Goal: Information Seeking & Learning: Learn about a topic

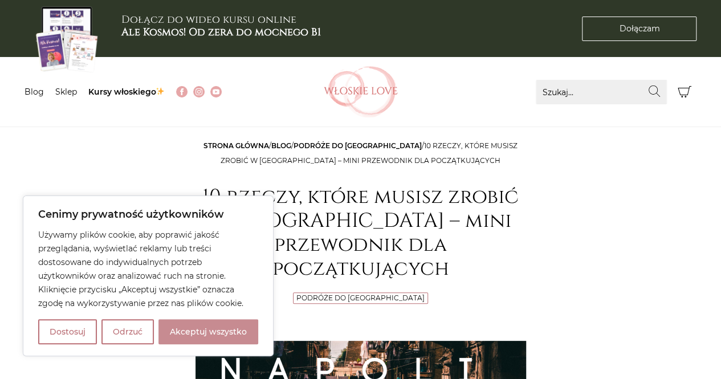
click at [218, 329] on button "Akceptuj wszystko" at bounding box center [208, 331] width 100 height 25
checkbox input "true"
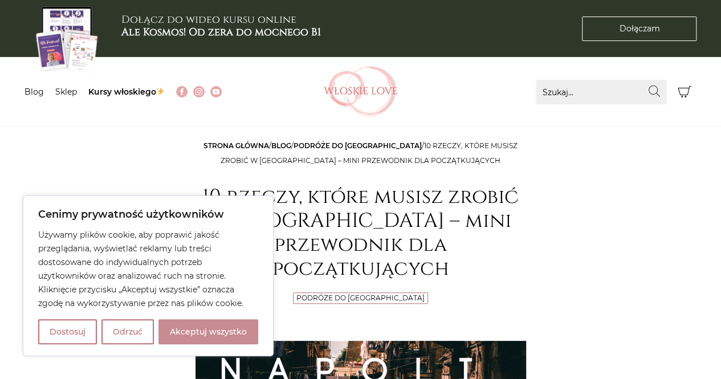
checkbox input "true"
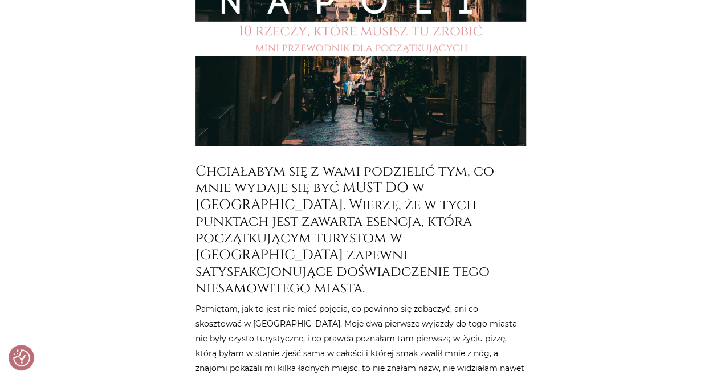
scroll to position [369, 0]
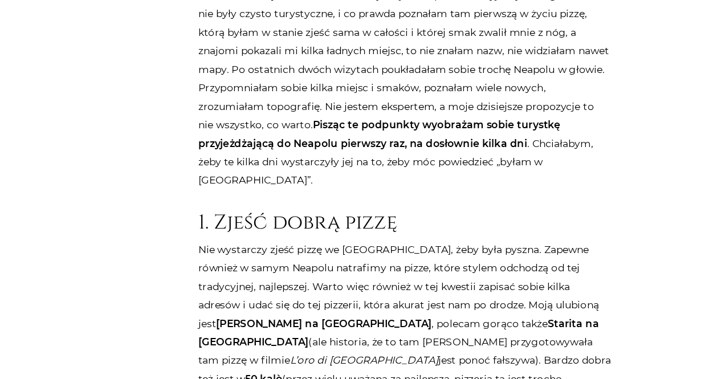
scroll to position [632, 0]
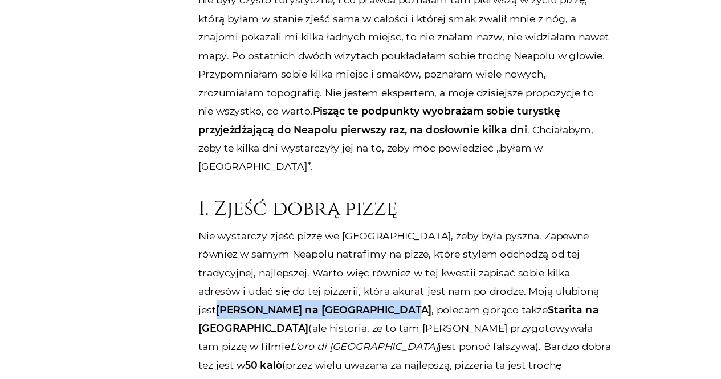
drag, startPoint x: 459, startPoint y: 235, endPoint x: 253, endPoint y: 253, distance: 207.1
copy strong "[PERSON_NAME] na [GEOGRAPHIC_DATA]"
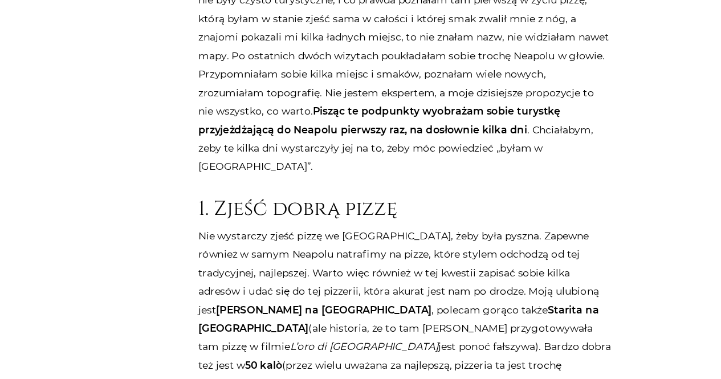
drag, startPoint x: 347, startPoint y: 250, endPoint x: 374, endPoint y: 251, distance: 27.4
click at [374, 318] on strong "Starita na [GEOGRAPHIC_DATA]" at bounding box center [356, 330] width 321 height 25
copy strong "Starita"
click at [263, 363] on strong "50 kalò" at bounding box center [248, 368] width 30 height 10
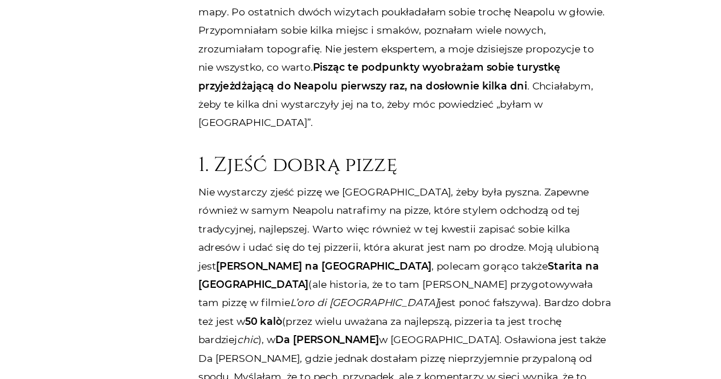
scroll to position [668, 0]
drag, startPoint x: 459, startPoint y: 197, endPoint x: 511, endPoint y: 201, distance: 51.5
click at [383, 283] on strong "[PERSON_NAME] na [GEOGRAPHIC_DATA]" at bounding box center [296, 288] width 173 height 10
copy strong "[PERSON_NAME]"
drag, startPoint x: 350, startPoint y: 258, endPoint x: 389, endPoint y: 259, distance: 39.4
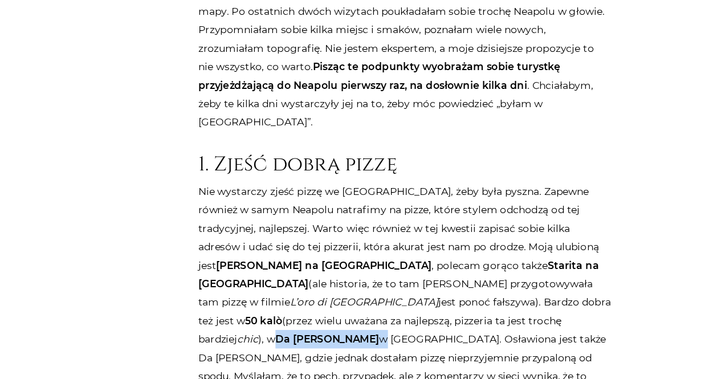
copy p "Da [PERSON_NAME]"
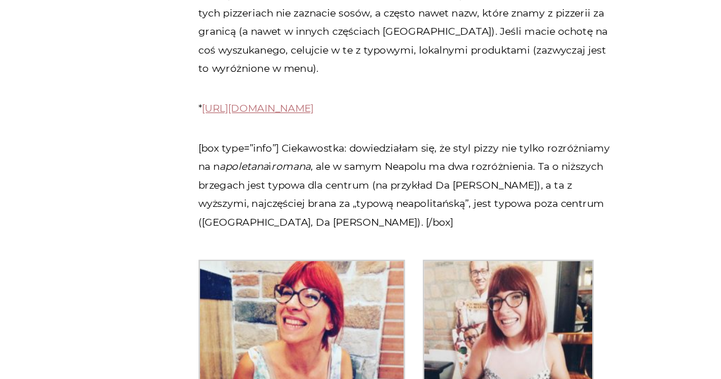
scroll to position [1138, 0]
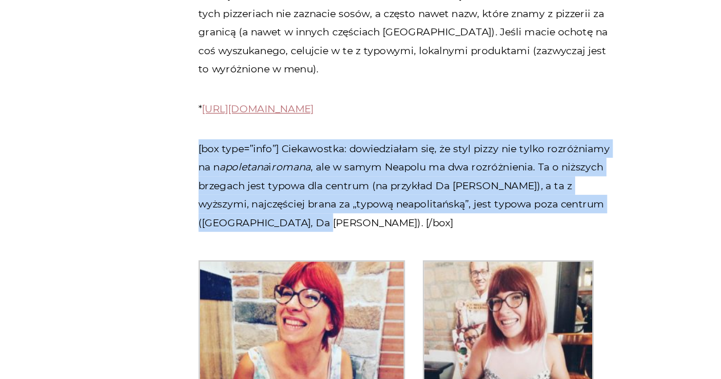
drag, startPoint x: 254, startPoint y: 146, endPoint x: 192, endPoint y: 86, distance: 87.1
copy p "[box type=”info”] Ciekawostka: dowiedziałam się, że styl pizzy nie tylko rozróż…"
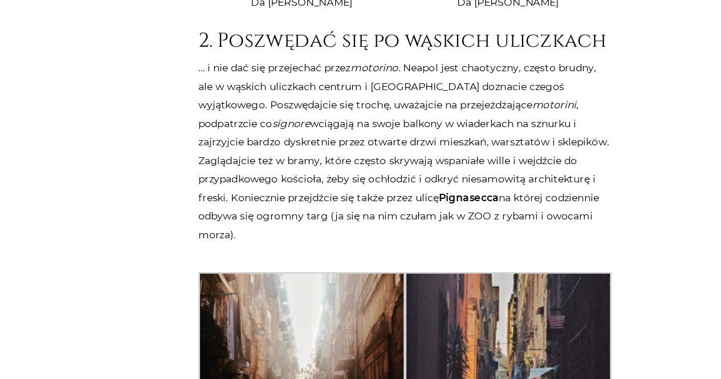
scroll to position [1746, 0]
drag, startPoint x: 388, startPoint y: 145, endPoint x: 437, endPoint y: 144, distance: 48.5
click at [437, 144] on p "… i nie dać się przejechać przez motorino . Neapol jest chaotyczny, często brud…" at bounding box center [361, 197] width 331 height 148
copy p "Pignasecca"
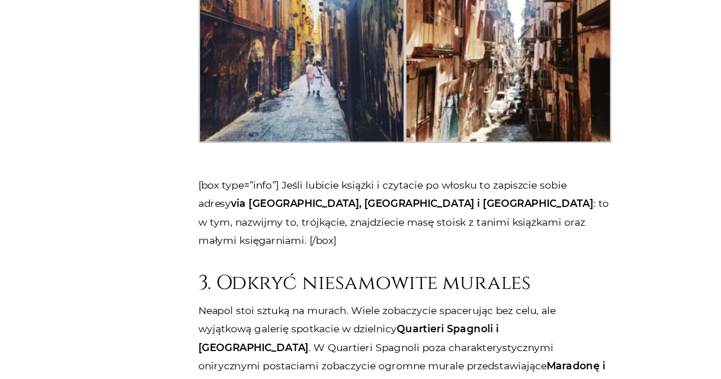
scroll to position [2224, 0]
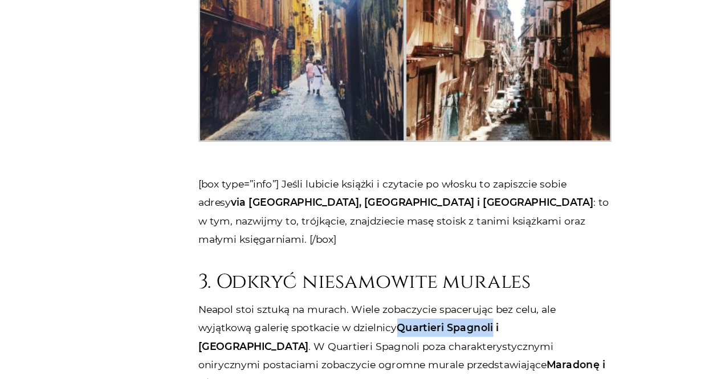
drag, startPoint x: 355, startPoint y: 249, endPoint x: 432, endPoint y: 247, distance: 76.4
click at [432, 333] on strong "Quartieri Spagnoli i [GEOGRAPHIC_DATA]" at bounding box center [316, 345] width 241 height 25
copy strong "Quartieri Spagnoli"
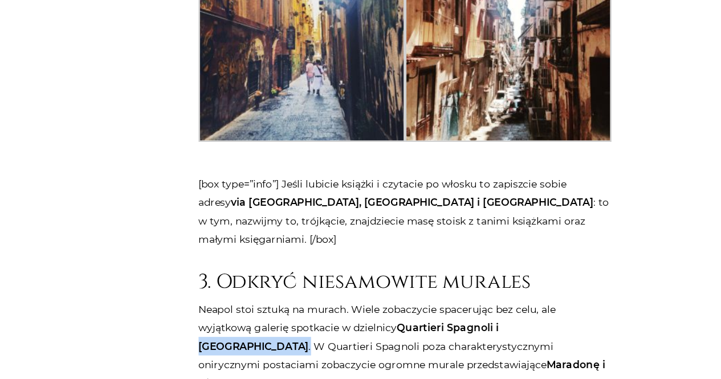
drag, startPoint x: 435, startPoint y: 249, endPoint x: 475, endPoint y: 249, distance: 40.5
copy p "Materdei ."
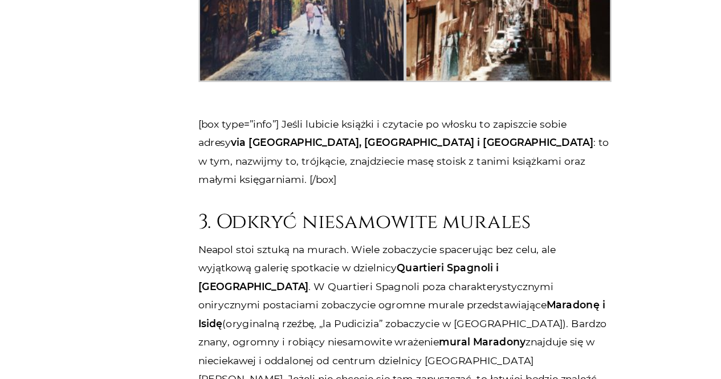
scroll to position [2272, 0]
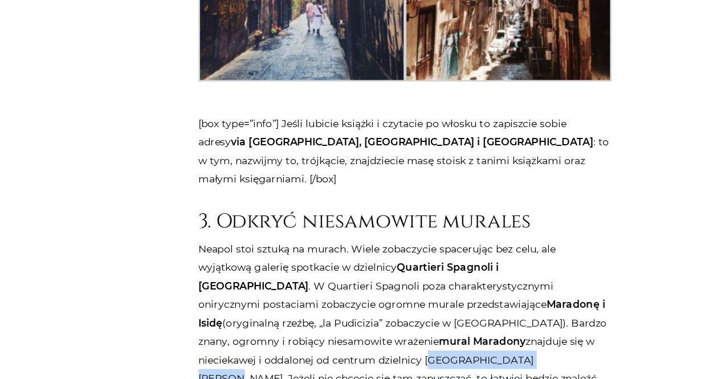
drag, startPoint x: 328, startPoint y: 275, endPoint x: 232, endPoint y: 273, distance: 95.8
click at [232, 273] on p "Neapol stoi sztuką na murach. Wiele zobaczycie spacerując bez celu, ale wyjątko…" at bounding box center [361, 341] width 331 height 148
copy p "San [PERSON_NAME]"
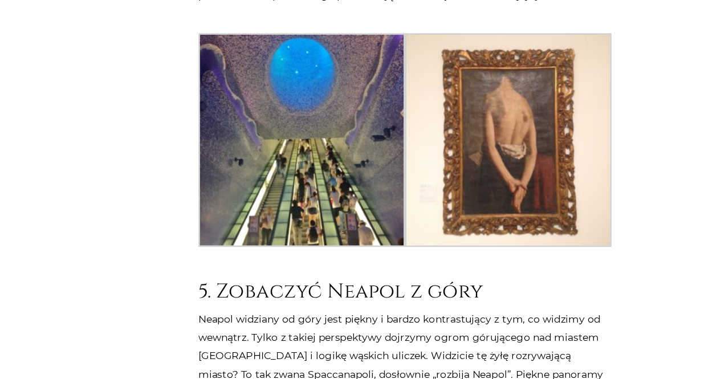
scroll to position [3090, 0]
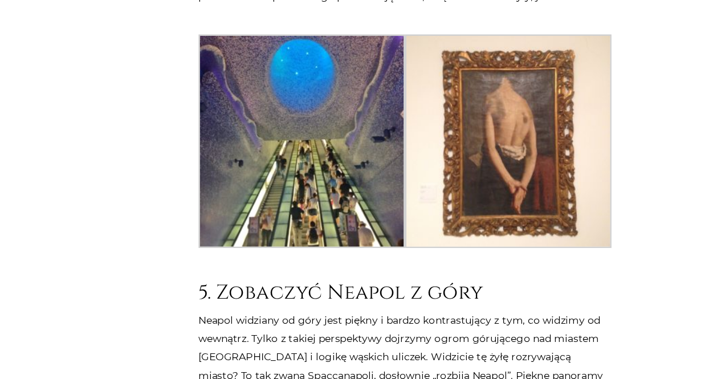
drag, startPoint x: 294, startPoint y: 211, endPoint x: 221, endPoint y: 212, distance: 72.4
click at [280, 310] on strong "Quartieri Spagnoli" at bounding box center [318, 315] width 77 height 10
drag, startPoint x: 327, startPoint y: 247, endPoint x: 337, endPoint y: 243, distance: 10.5
click at [337, 249] on p "Neapol widziany od góry jest piękny i bardzo kontrastujący z tym, co widzimy od…" at bounding box center [361, 308] width 331 height 119
click at [355, 340] on strong "z zamku [GEOGRAPHIC_DATA]" at bounding box center [417, 345] width 125 height 10
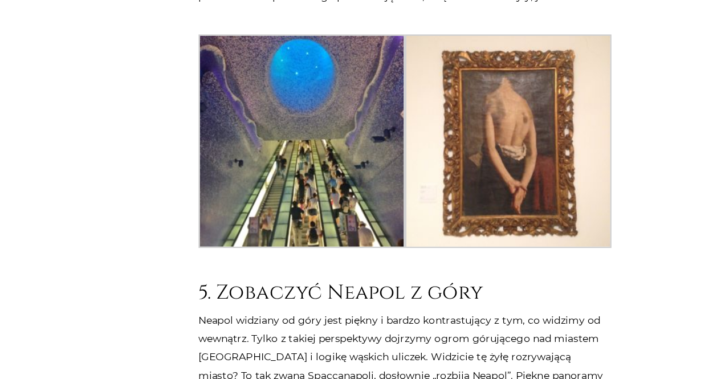
drag, startPoint x: 337, startPoint y: 243, endPoint x: 404, endPoint y: 241, distance: 66.7
click at [404, 340] on strong "z zamku [GEOGRAPHIC_DATA]" at bounding box center [417, 345] width 125 height 10
copy strong "[GEOGRAPHIC_DATA]"
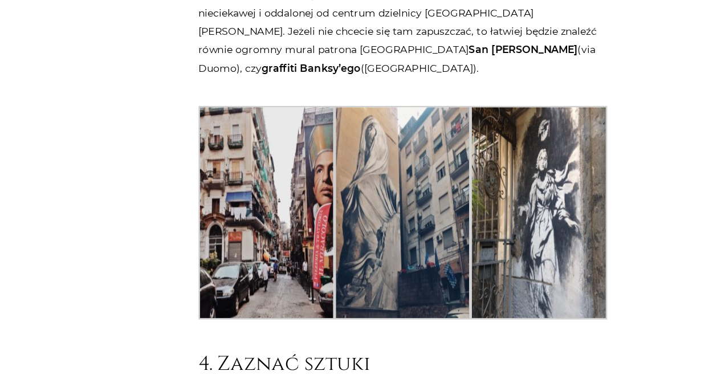
scroll to position [2550, 0]
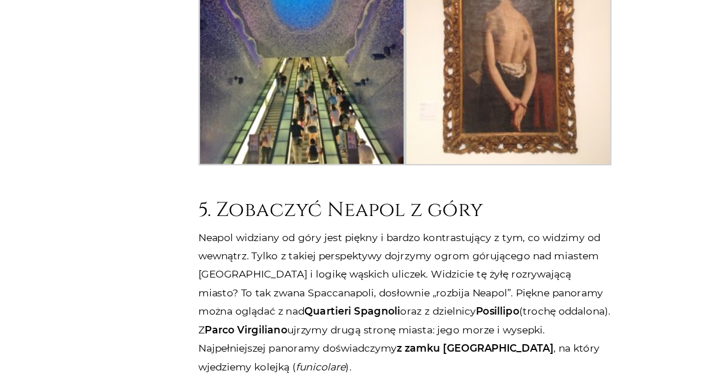
click at [107, 221] on div "Strona główna / Blog / Podróże do [GEOGRAPHIC_DATA] / 10 rzeczy, które musisz z…" at bounding box center [361, 204] width 684 height 6291
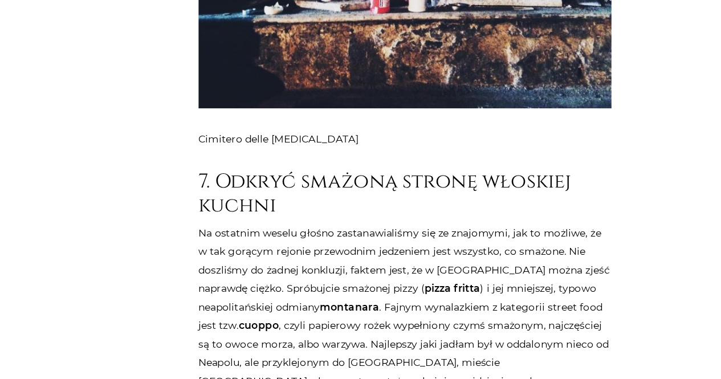
scroll to position [3832, 0]
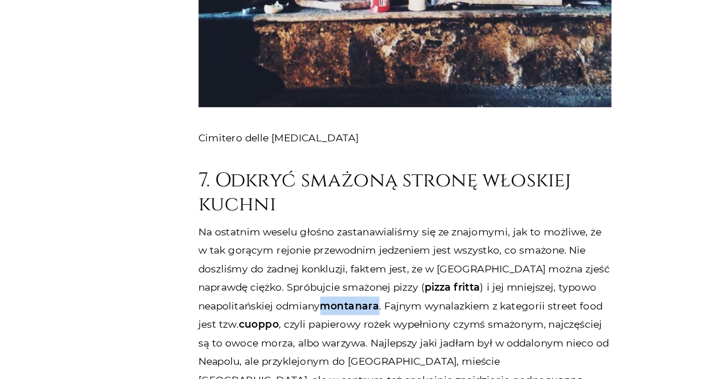
drag, startPoint x: 339, startPoint y: 215, endPoint x: 297, endPoint y: 218, distance: 42.2
click at [297, 315] on strong "montanara" at bounding box center [316, 320] width 47 height 10
drag, startPoint x: 263, startPoint y: 233, endPoint x: 230, endPoint y: 231, distance: 32.5
click at [230, 254] on p "Na ostatnim weselu głośno zastanawialiśmy się ze znajomymi, jak to możliwe, że …" at bounding box center [361, 343] width 331 height 178
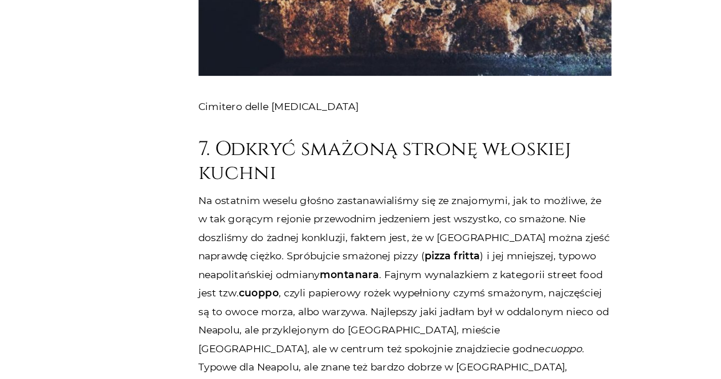
scroll to position [3858, 0]
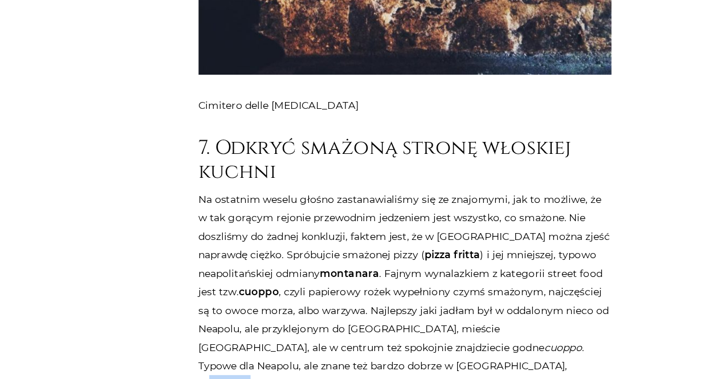
drag, startPoint x: 283, startPoint y: 264, endPoint x: 315, endPoint y: 265, distance: 31.9
click at [315, 265] on p "Na ostatnim weselu głośno zastanawialiśmy się ze znajomymi, jak to możliwe, że …" at bounding box center [361, 316] width 331 height 178
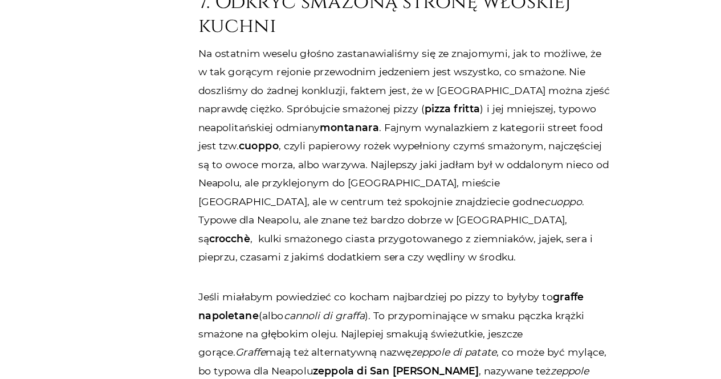
scroll to position [4047, 0]
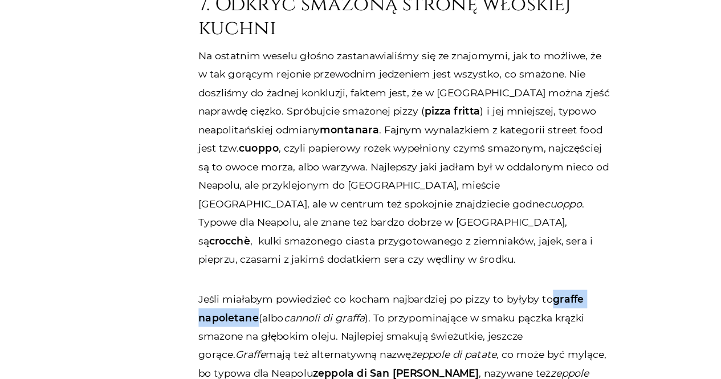
drag, startPoint x: 479, startPoint y: 138, endPoint x: 241, endPoint y: 154, distance: 238.9
click at [241, 236] on strong "graffe napoletane" at bounding box center [350, 248] width 309 height 25
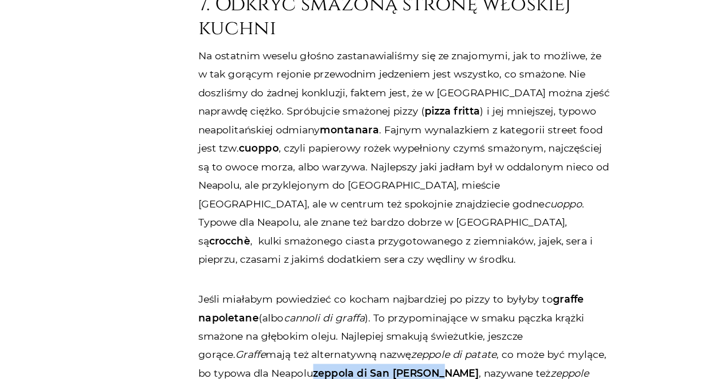
drag, startPoint x: 247, startPoint y: 196, endPoint x: 345, endPoint y: 199, distance: 98.1
click at [345, 295] on strong "zeppola di San [PERSON_NAME]" at bounding box center [353, 300] width 133 height 10
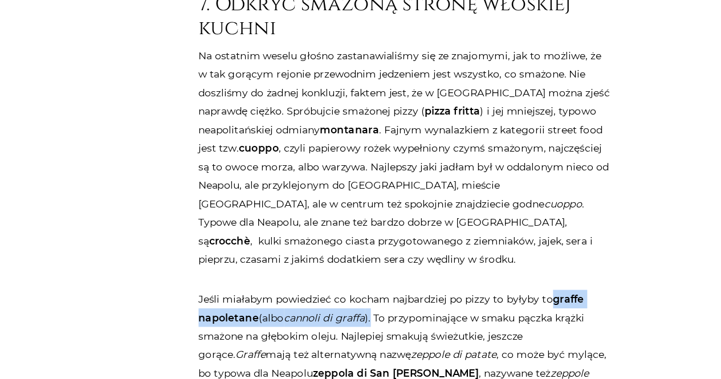
drag, startPoint x: 482, startPoint y: 135, endPoint x: 334, endPoint y: 149, distance: 148.3
click at [334, 234] on p "Jeśli miałabym powiedzieć co kocham najbardziej po pizzy to byłyby to graffe na…" at bounding box center [361, 286] width 331 height 104
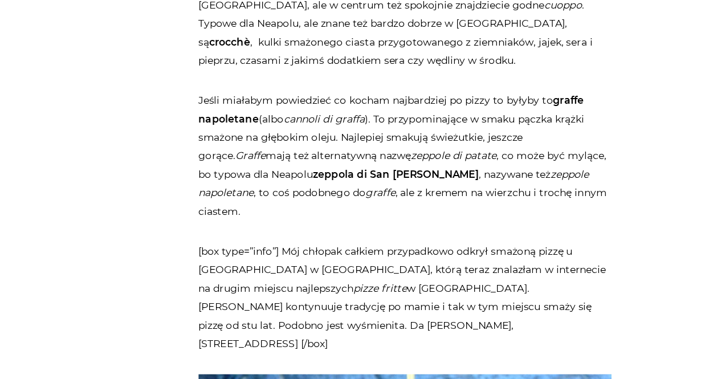
scroll to position [4207, 0]
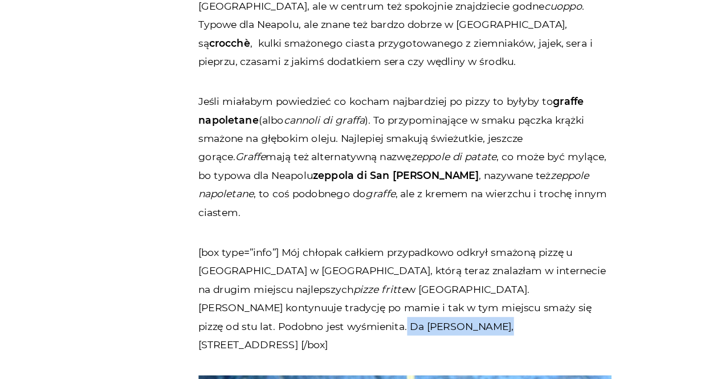
drag, startPoint x: 324, startPoint y: 141, endPoint x: 252, endPoint y: 148, distance: 72.2
click at [252, 194] on p "[box type=”info”] Mój chłopak całkiem przypadkowo odkrył smażoną pizzę u [GEOGR…" at bounding box center [361, 238] width 331 height 89
drag, startPoint x: 322, startPoint y: 143, endPoint x: 196, endPoint y: 142, distance: 126.0
click at [196, 194] on p "[box type=”info”] Mój chłopak całkiem przypadkowo odkrył smażoną pizzę u [GEOGR…" at bounding box center [361, 238] width 331 height 89
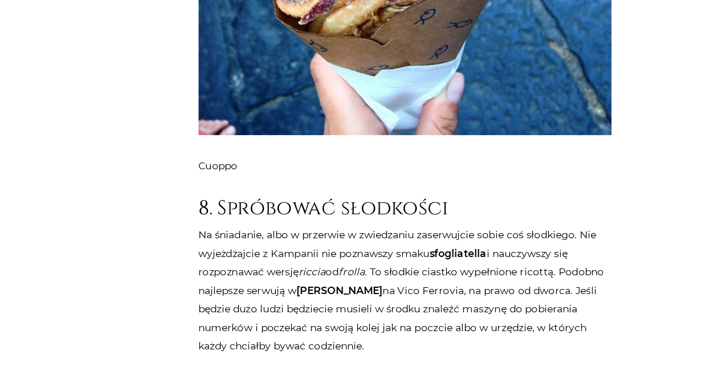
scroll to position [4655, 0]
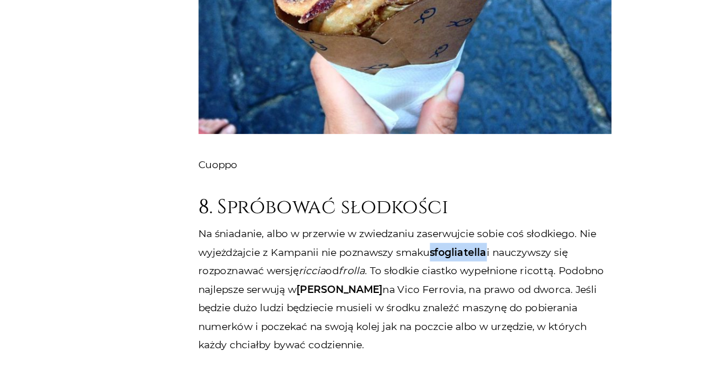
drag, startPoint x: 385, startPoint y: 143, endPoint x: 428, endPoint y: 145, distance: 43.4
click at [428, 255] on p "Na śniadanie, albo w przerwie w zwiedzaniu zaserwujcie sobie coś słodkiego. Nie…" at bounding box center [361, 307] width 331 height 104
click at [281, 255] on p "Na śniadanie, albo w przerwie w zwiedzaniu zaserwujcie sobie coś słodkiego. Nie…" at bounding box center [361, 307] width 331 height 104
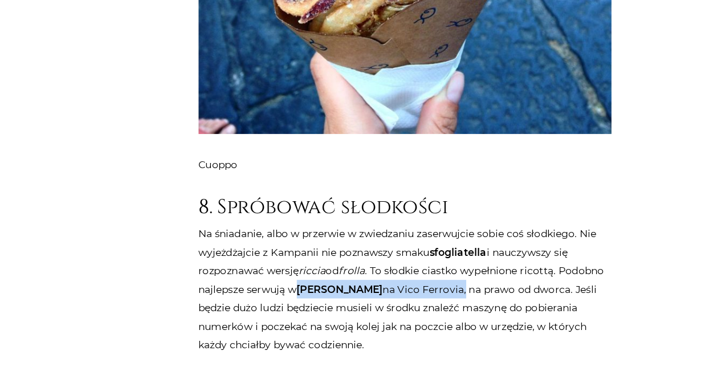
drag, startPoint x: 278, startPoint y: 174, endPoint x: 380, endPoint y: 177, distance: 102.6
click at [380, 255] on p "Na śniadanie, albo w przerwie w zwiedzaniu zaserwujcie sobie coś słodkiego. Nie…" at bounding box center [361, 307] width 331 height 104
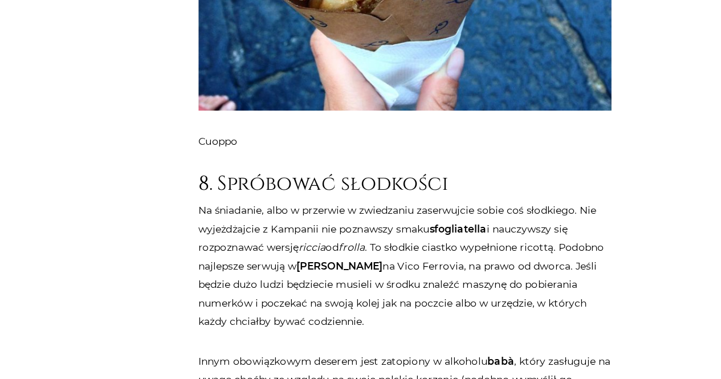
scroll to position [4675, 0]
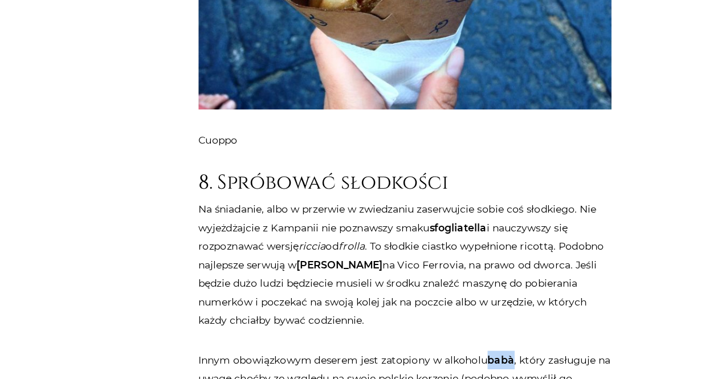
drag, startPoint x: 447, startPoint y: 229, endPoint x: 428, endPoint y: 230, distance: 18.9
click at [428, 359] on strong "babà" at bounding box center [438, 364] width 22 height 10
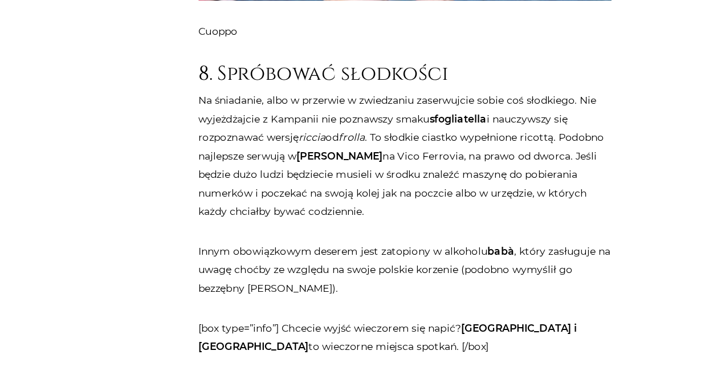
scroll to position [4765, 0]
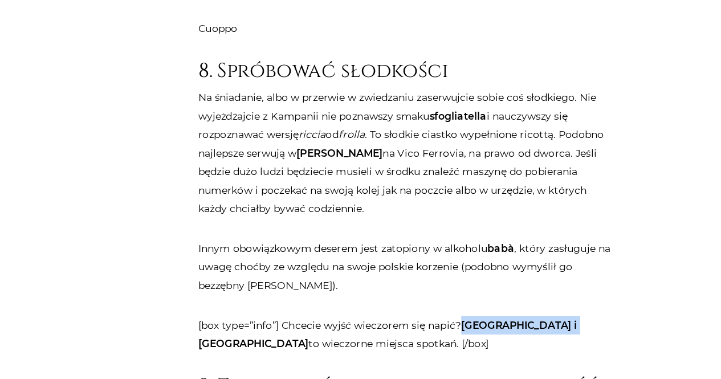
drag, startPoint x: 410, startPoint y: 200, endPoint x: 498, endPoint y: 202, distance: 87.8
click at [498, 331] on strong "[GEOGRAPHIC_DATA] i [GEOGRAPHIC_DATA]" at bounding box center [347, 343] width 303 height 25
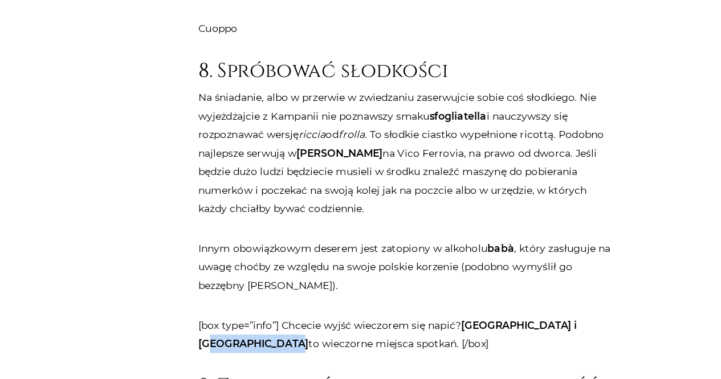
drag, startPoint x: 193, startPoint y: 216, endPoint x: 248, endPoint y: 217, distance: 55.3
drag, startPoint x: 192, startPoint y: 217, endPoint x: 253, endPoint y: 218, distance: 61.0
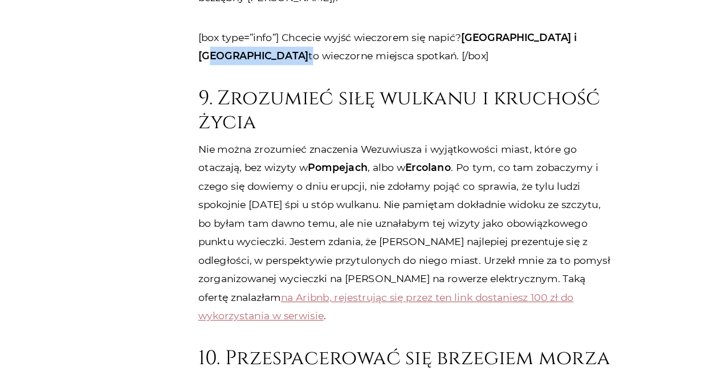
scroll to position [4999, 0]
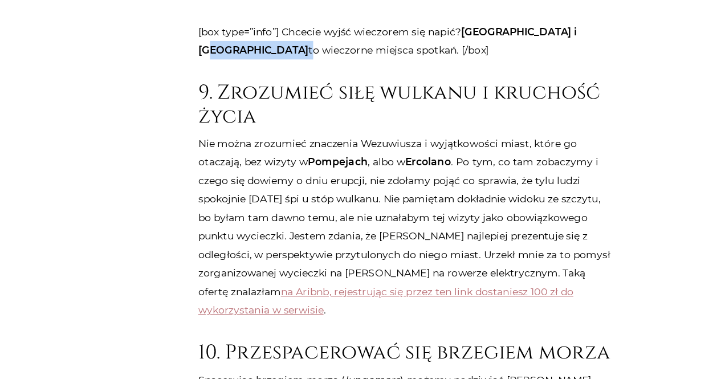
drag, startPoint x: 334, startPoint y: 305, endPoint x: 416, endPoint y: 309, distance: 81.6
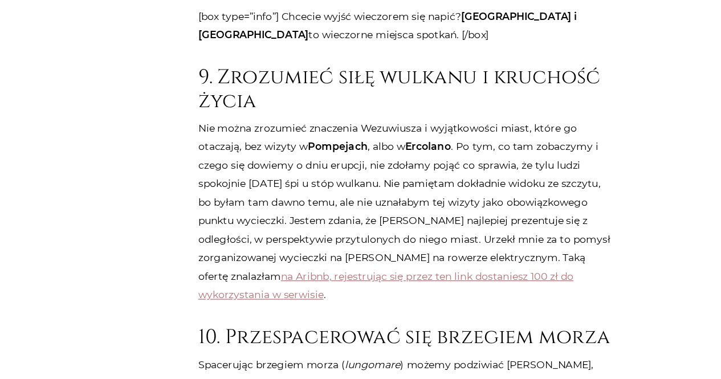
scroll to position [5013, 0]
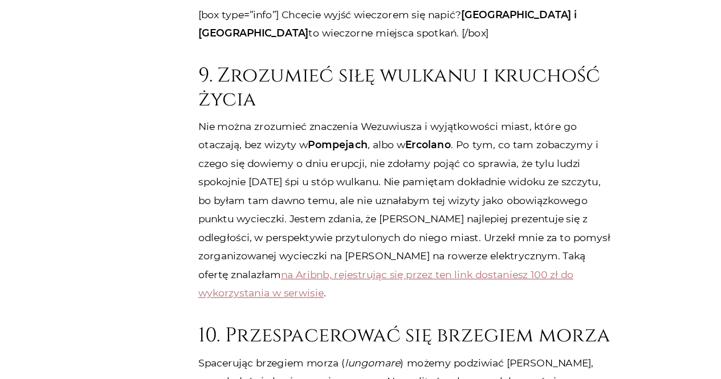
drag, startPoint x: 294, startPoint y: 292, endPoint x: 221, endPoint y: 286, distance: 73.2
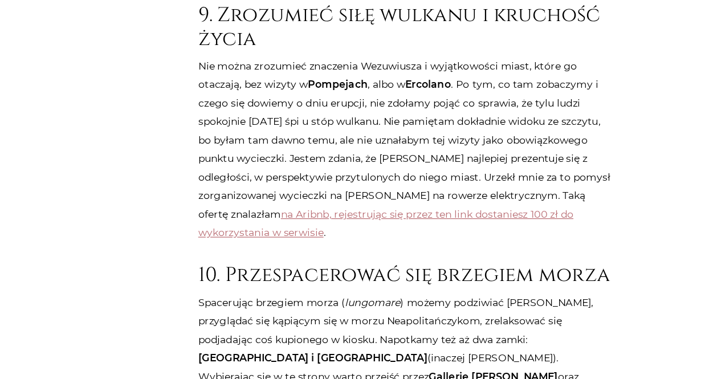
scroll to position [5078, 0]
